Goal: Task Accomplishment & Management: Use online tool/utility

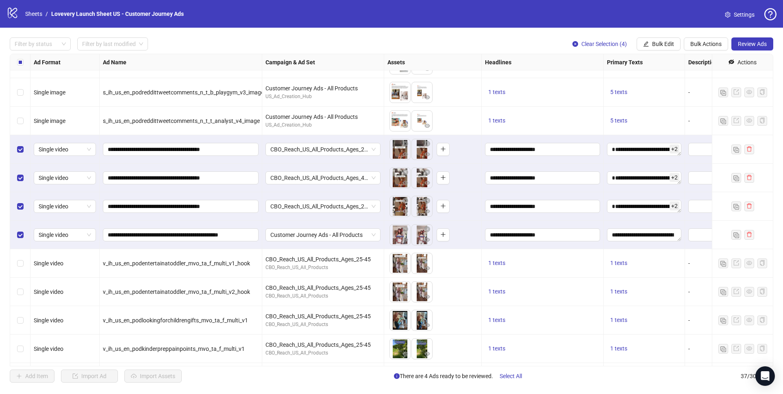
scroll to position [588, 0]
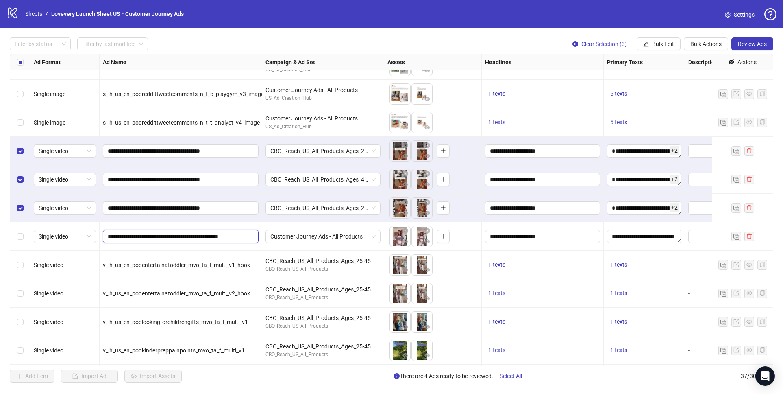
click at [198, 236] on input "**********" at bounding box center [180, 236] width 144 height 9
click at [157, 237] on input "**********" at bounding box center [180, 236] width 144 height 9
click at [221, 237] on input "**********" at bounding box center [180, 236] width 144 height 9
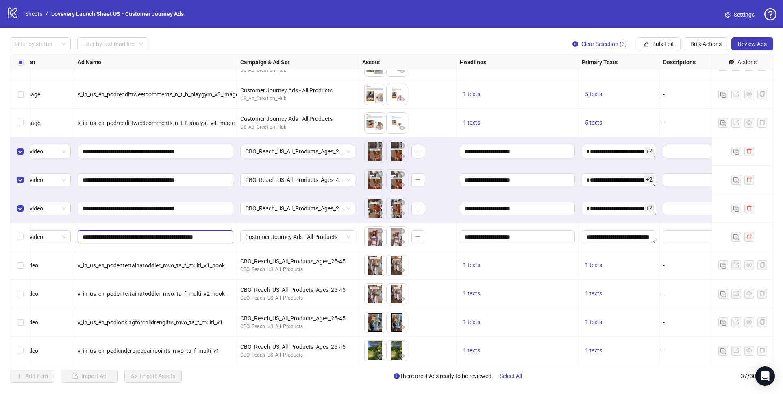
scroll to position [588, 0]
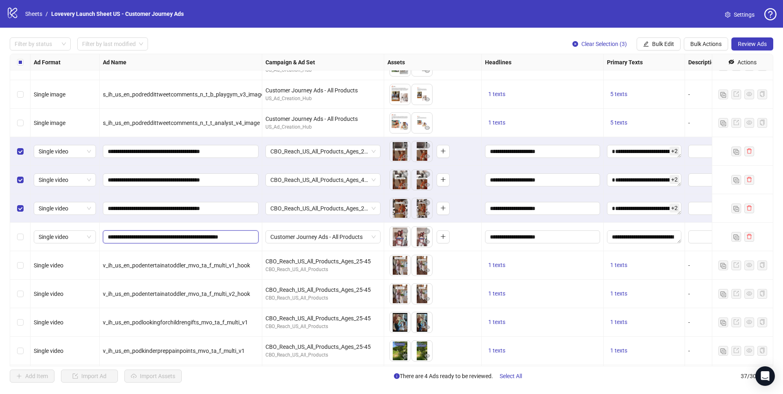
click at [163, 240] on input "**********" at bounding box center [180, 236] width 144 height 9
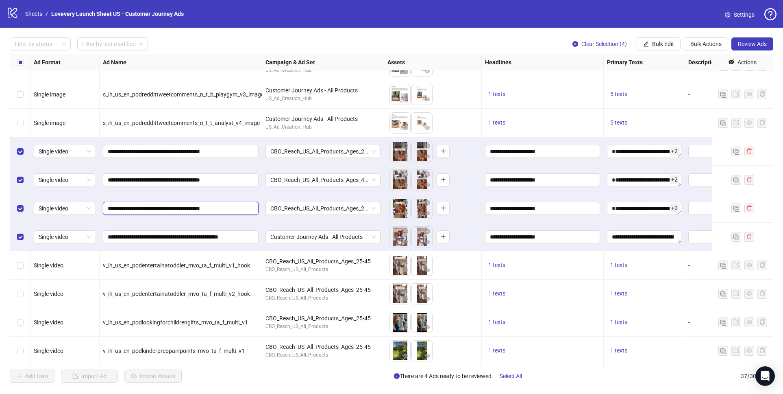
click at [165, 206] on input "**********" at bounding box center [180, 208] width 144 height 9
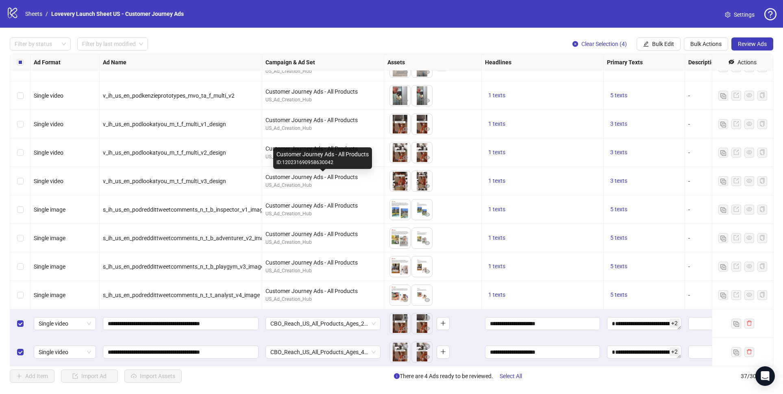
scroll to position [415, 0]
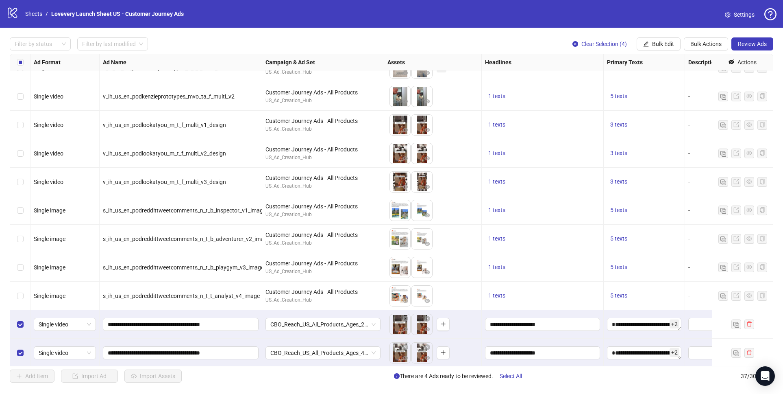
click at [205, 151] on span "v_ih_us_en_podlookatyou_m_t_f_multi_v2_design" at bounding box center [164, 153] width 123 height 7
copy span "v_ih_us_en_podlookatyou_m_t_f_multi_v2_design"
drag, startPoint x: 183, startPoint y: 162, endPoint x: 184, endPoint y: 158, distance: 4.1
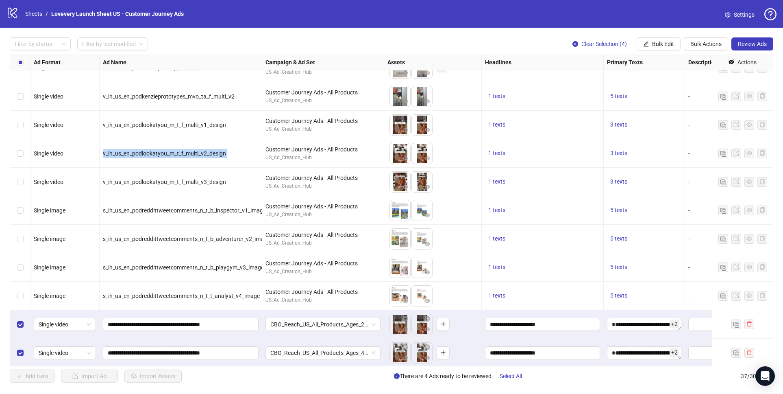
click at [183, 161] on div "v_ih_us_en_podlookatyou_m_t_f_multi_v2_design" at bounding box center [181, 153] width 163 height 28
click at [183, 153] on span "v_ih_us_en_podlookatyou_m_t_f_multi_v2_design" at bounding box center [164, 153] width 123 height 7
copy span "v_ih_us_en_podlookatyou_m_t_f_multi_v2_design"
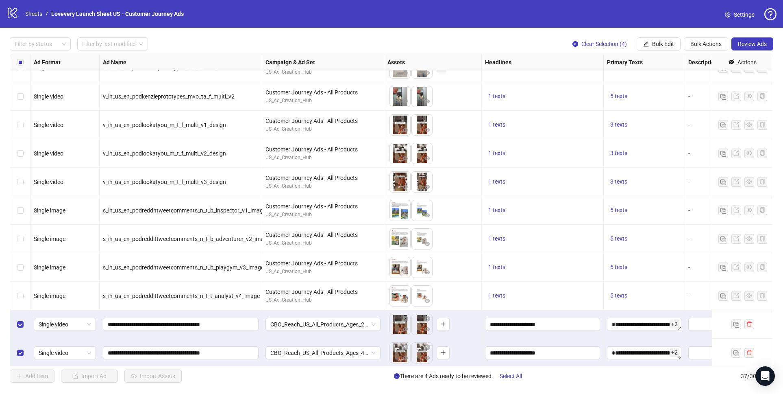
click at [250, 164] on div "v_ih_us_en_podlookatyou_m_t_f_multi_v2_design" at bounding box center [181, 153] width 163 height 28
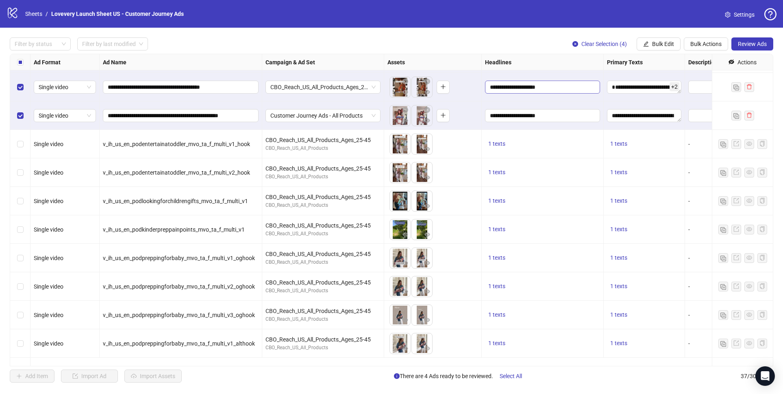
scroll to position [590, 0]
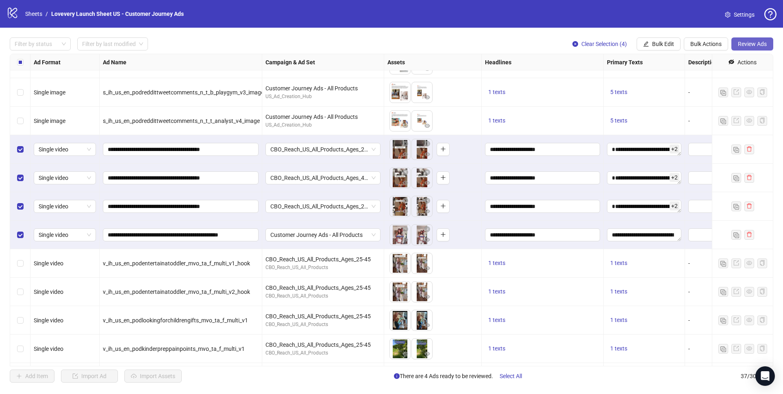
click at [749, 39] on button "Review Ads" at bounding box center [753, 43] width 42 height 13
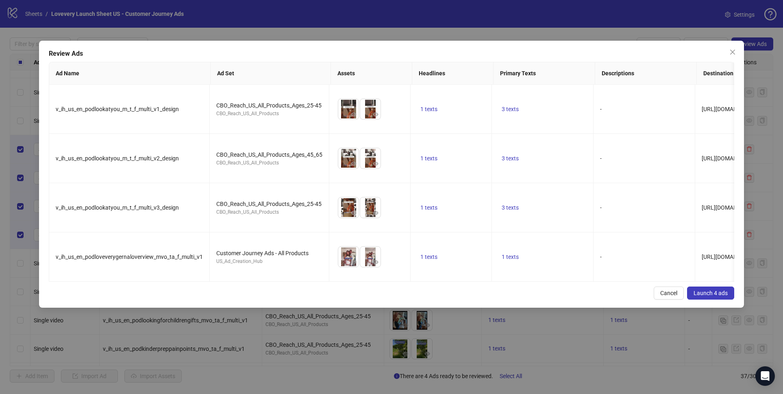
click at [700, 292] on span "Launch 4 ads" at bounding box center [711, 293] width 34 height 7
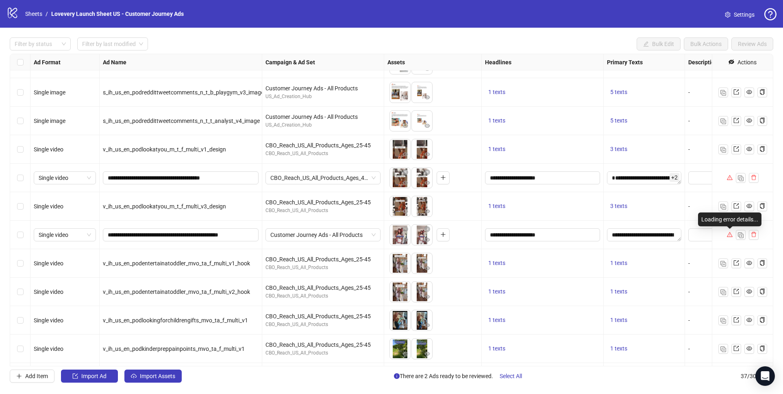
click at [731, 235] on icon "warning" at bounding box center [730, 234] width 6 height 5
click at [16, 233] on div "Select row 27" at bounding box center [20, 234] width 20 height 28
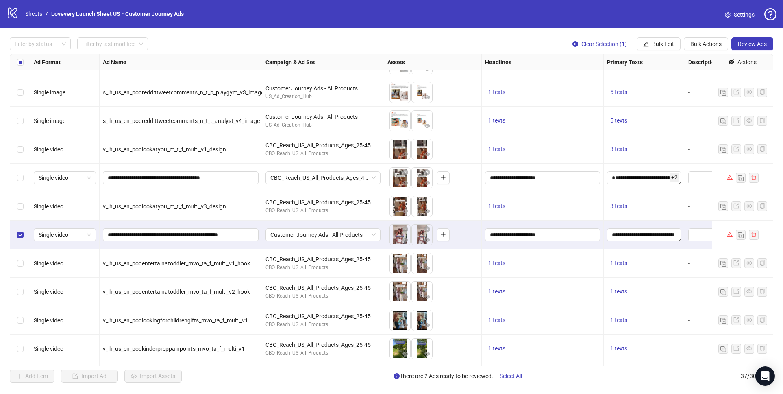
click at [744, 44] on span "Review Ads" at bounding box center [752, 44] width 29 height 7
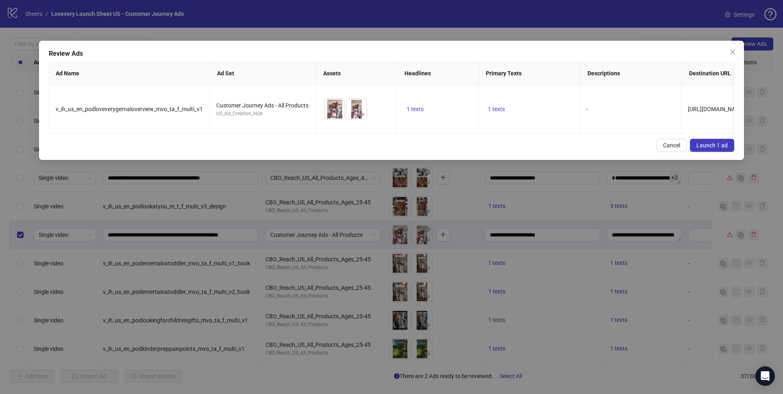
click at [706, 145] on span "Launch 1 ad" at bounding box center [712, 145] width 31 height 7
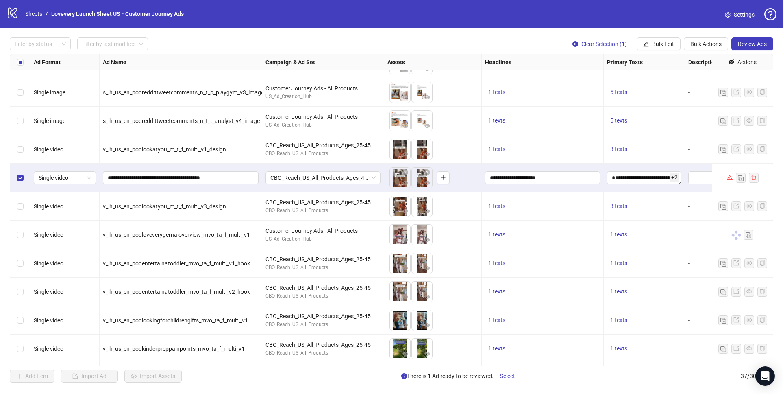
drag, startPoint x: 754, startPoint y: 44, endPoint x: 739, endPoint y: 95, distance: 53.2
click at [754, 44] on span "Review Ads" at bounding box center [752, 44] width 29 height 7
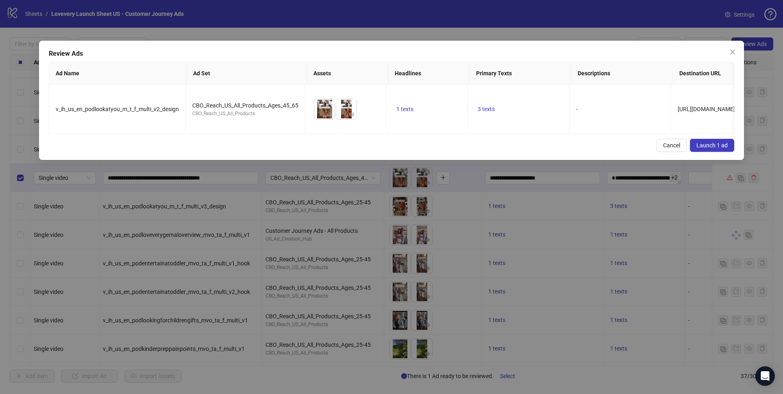
drag, startPoint x: 705, startPoint y: 143, endPoint x: 706, endPoint y: 150, distance: 6.5
click at [705, 144] on span "Launch 1 ad" at bounding box center [712, 145] width 31 height 7
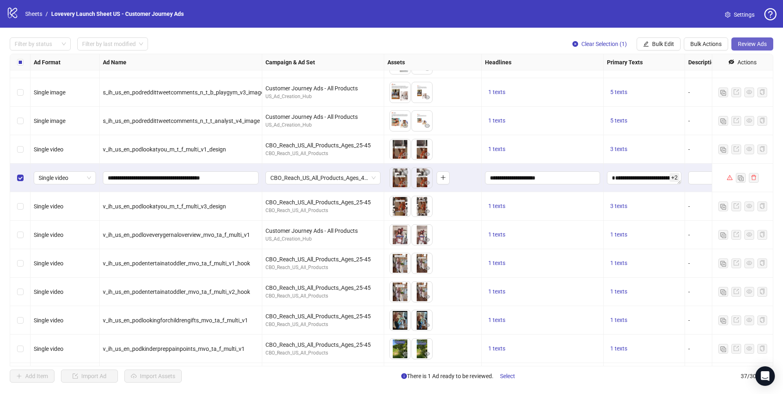
click at [741, 43] on span "Review Ads" at bounding box center [752, 44] width 29 height 7
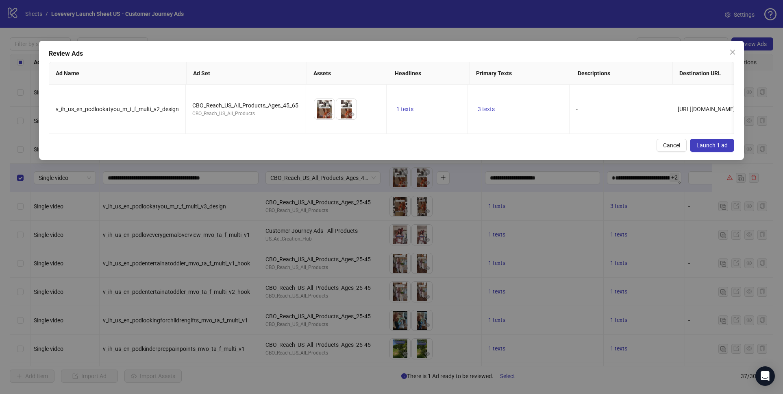
drag, startPoint x: 706, startPoint y: 144, endPoint x: 674, endPoint y: 180, distance: 49.0
click at [706, 144] on span "Launch 1 ad" at bounding box center [712, 145] width 31 height 7
